Goal: Transaction & Acquisition: Purchase product/service

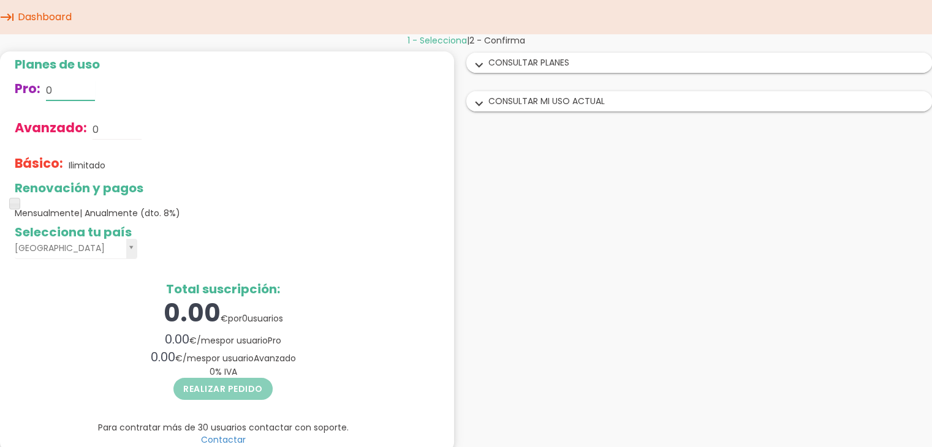
click at [67, 89] on input "0" at bounding box center [70, 91] width 49 height 20
click at [67, 91] on input "0" at bounding box center [70, 91] width 49 height 20
click at [108, 138] on input "0" at bounding box center [117, 130] width 49 height 20
click at [12, 204] on span at bounding box center [14, 203] width 11 height 11
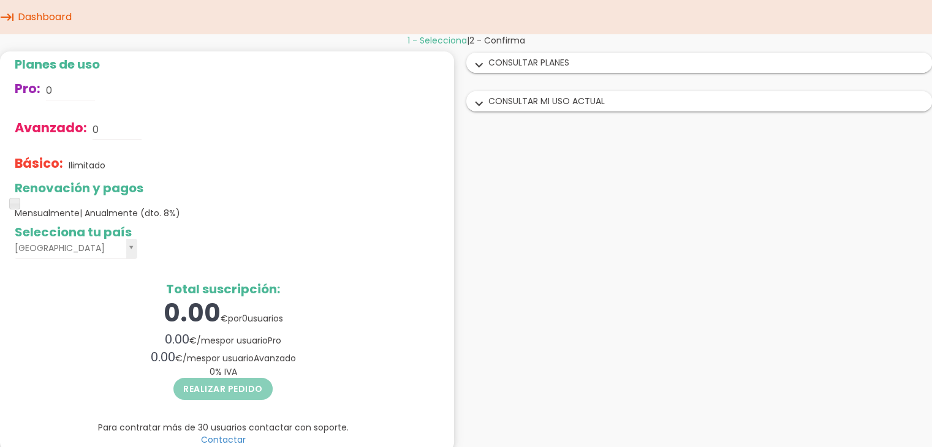
click at [208, 382] on div "Realizar pedido" at bounding box center [223, 390] width 417 height 25
click at [639, 65] on div "expand_more CONSULTAR PLANES" at bounding box center [699, 62] width 465 height 19
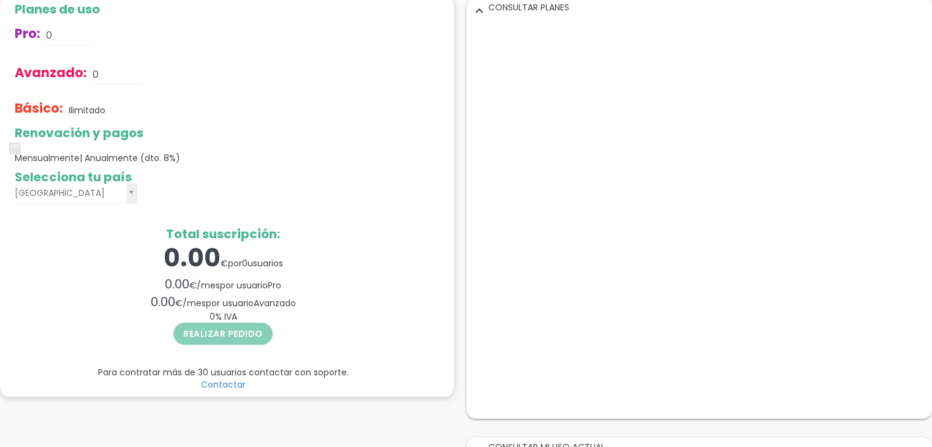
scroll to position [78, 0]
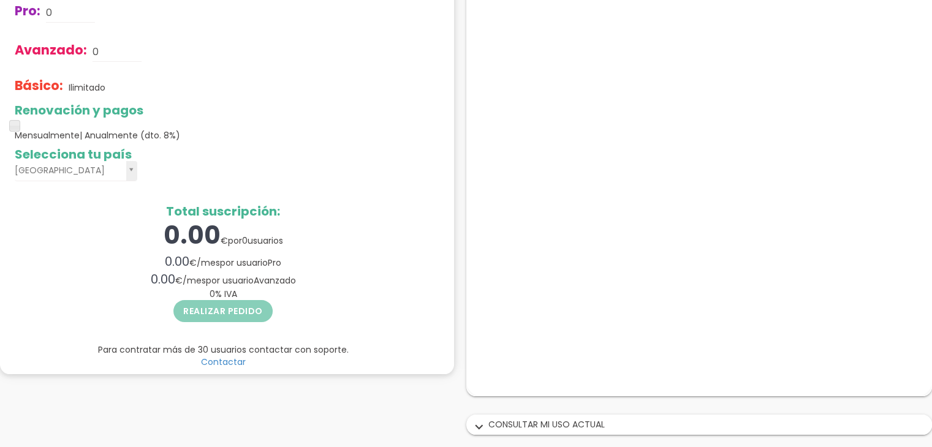
click at [397, 238] on div "0.00 € por 0 usuarios" at bounding box center [223, 235] width 417 height 35
click at [386, 117] on div "Renovación y pagos Mensualmente | Anualmente (dto. 8%)" at bounding box center [223, 123] width 417 height 38
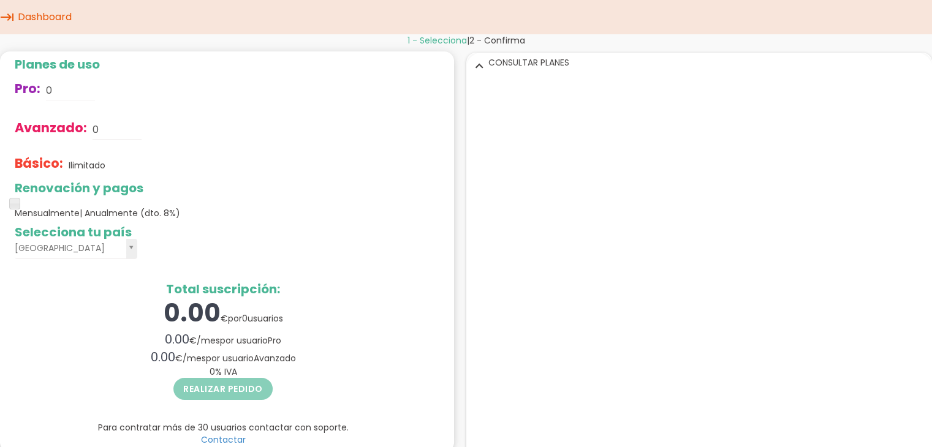
click at [7, 13] on icon "keyboard_tab" at bounding box center [7, 17] width 15 height 34
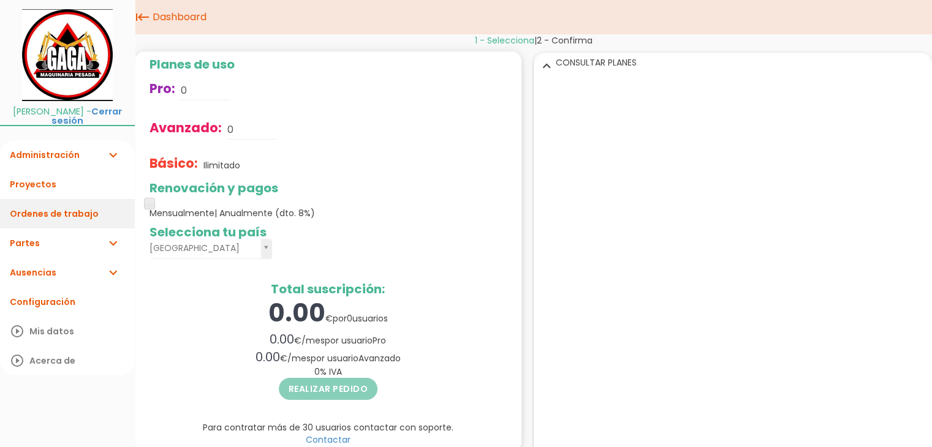
click at [42, 216] on link "Ordenes de trabajo" at bounding box center [67, 213] width 135 height 29
